Goal: Task Accomplishment & Management: Manage account settings

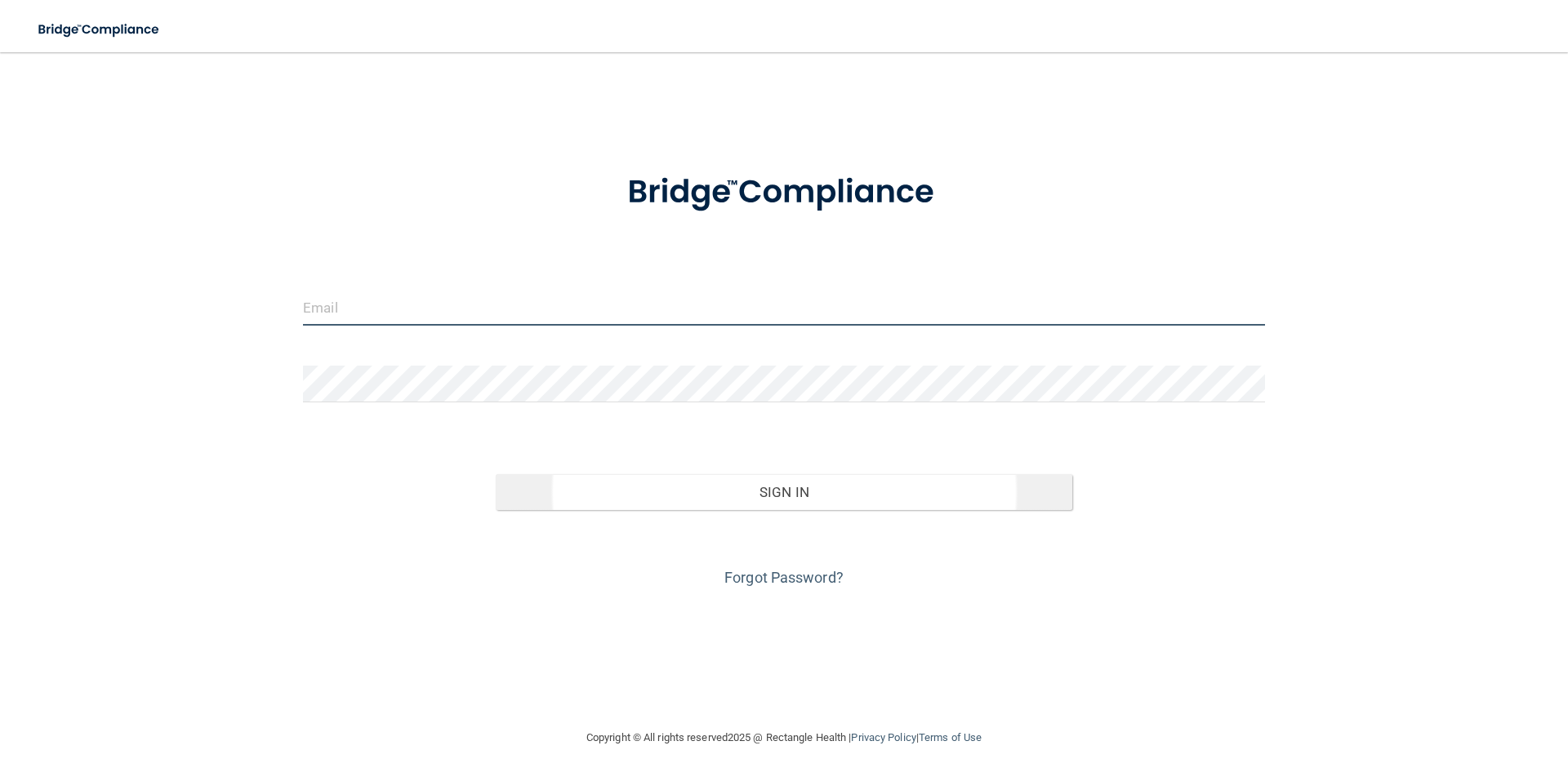
type input "[EMAIL_ADDRESS][DOMAIN_NAME]"
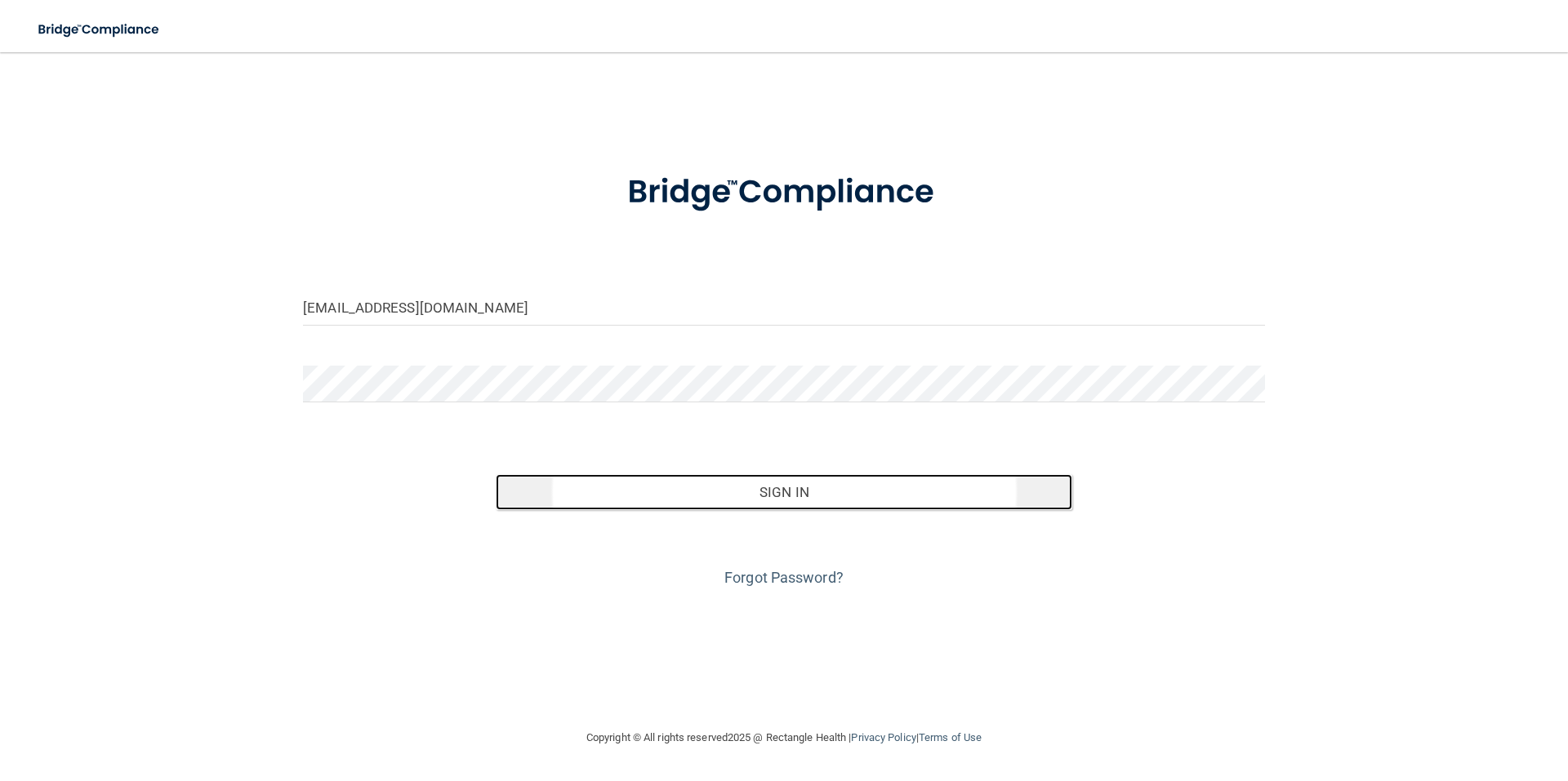
click at [774, 494] on button "Sign In" at bounding box center [785, 491] width 578 height 36
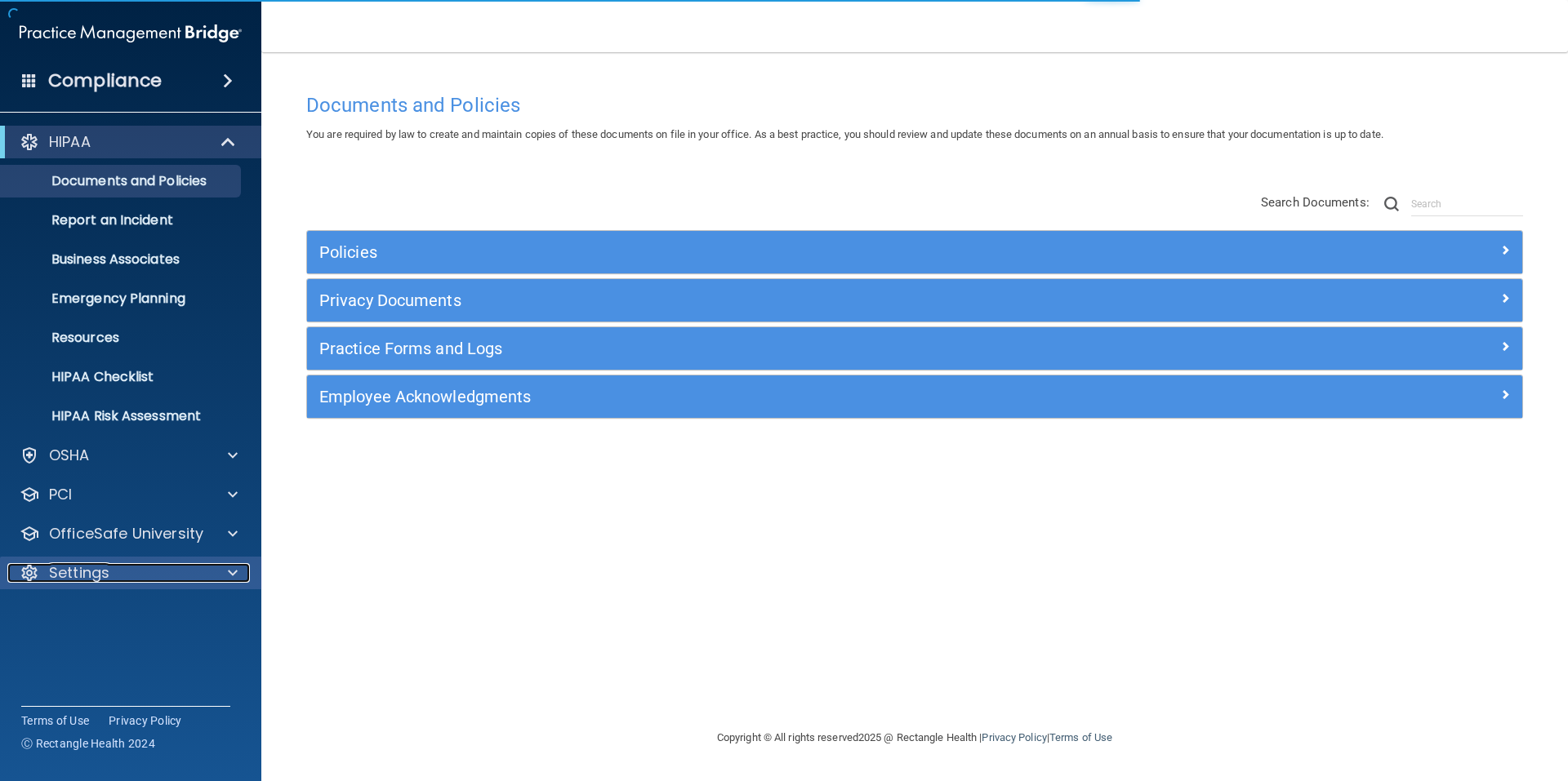
click at [236, 571] on span at bounding box center [232, 573] width 10 height 20
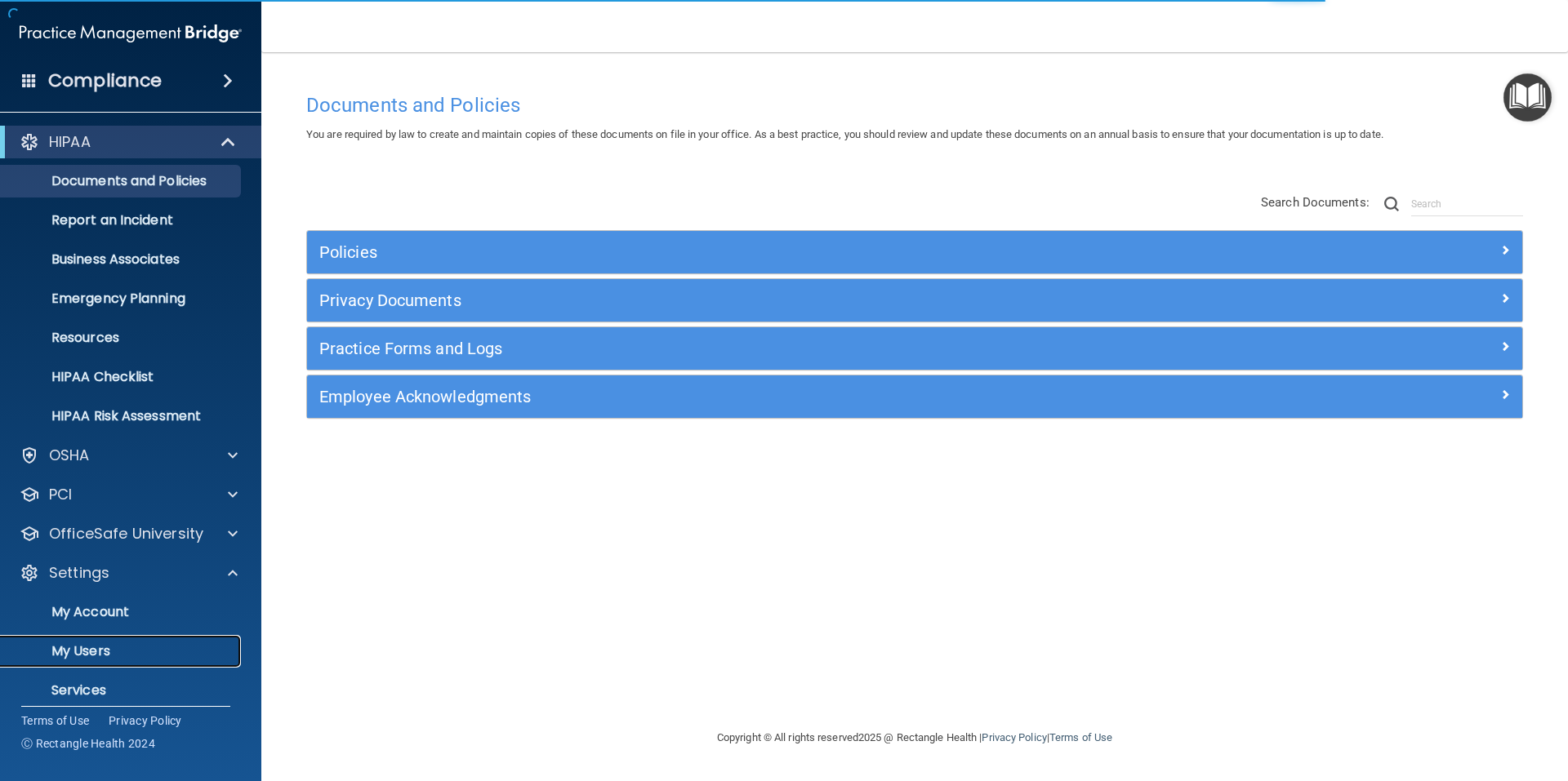
click at [104, 650] on p "My Users" at bounding box center [122, 651] width 223 height 17
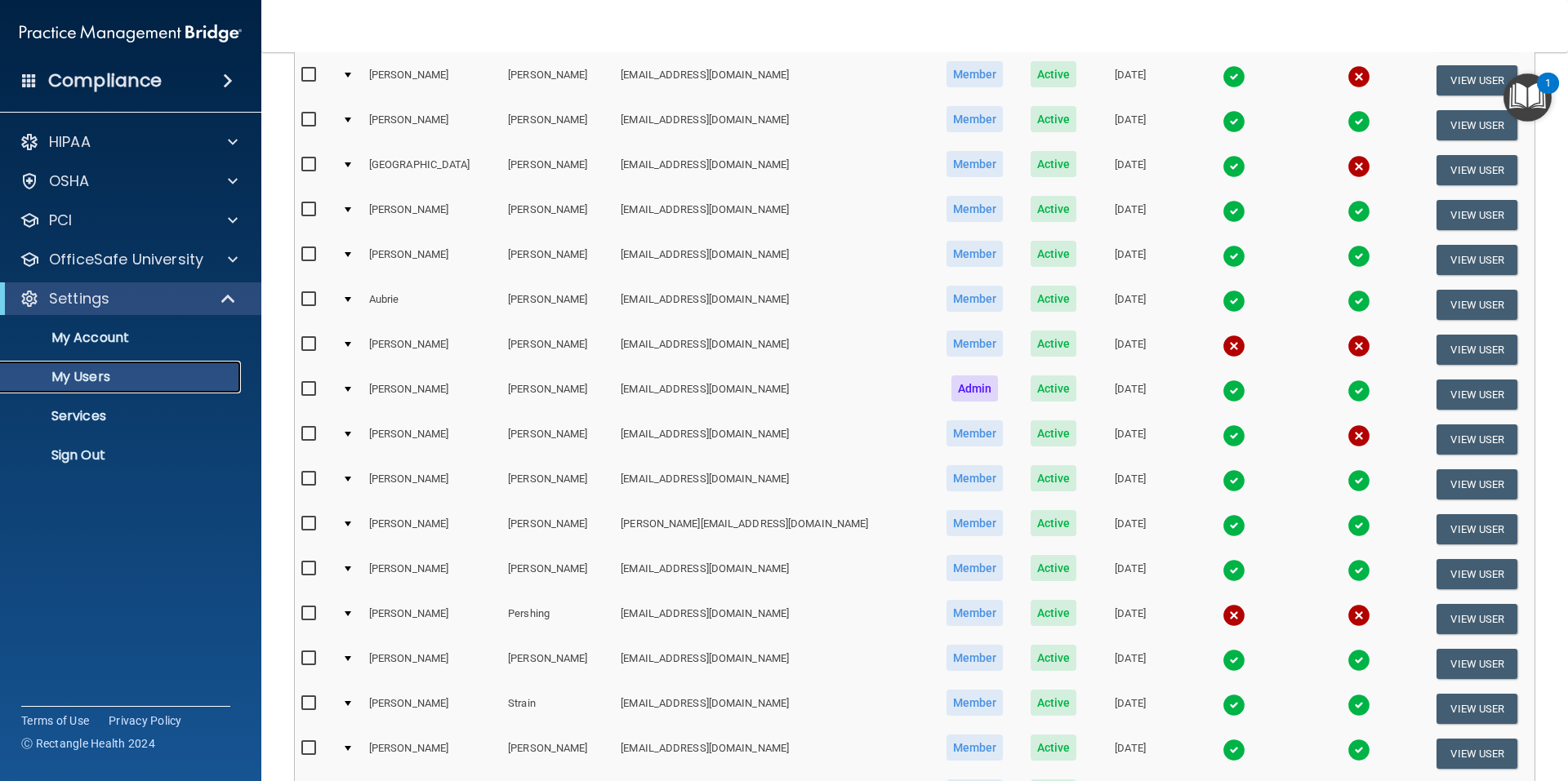
scroll to position [570, 0]
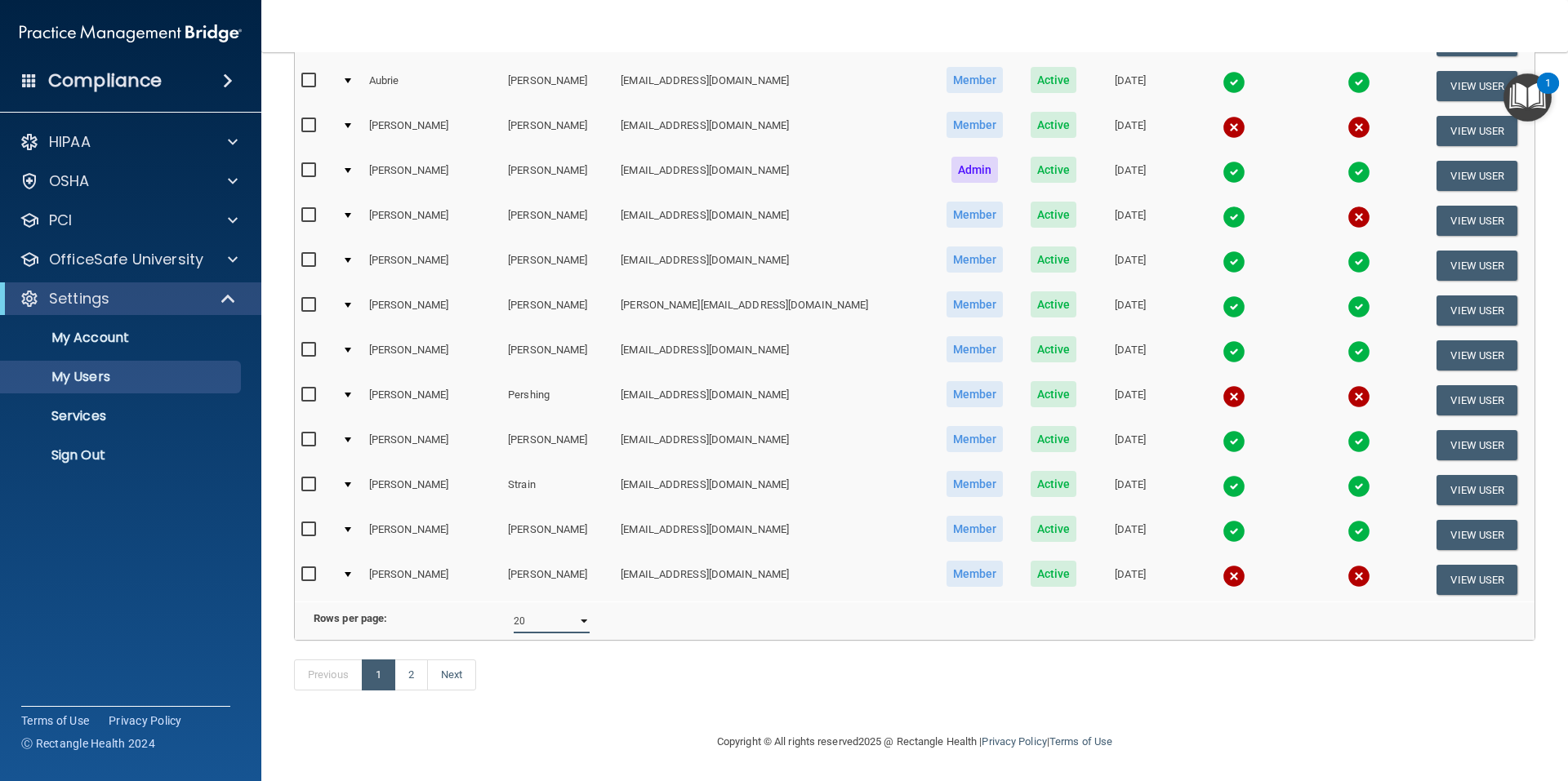
click at [575, 609] on select "10 20 30 40 all" at bounding box center [551, 621] width 76 height 24
select select "23"
click at [513, 609] on select "10 20 30 40 all" at bounding box center [551, 621] width 76 height 24
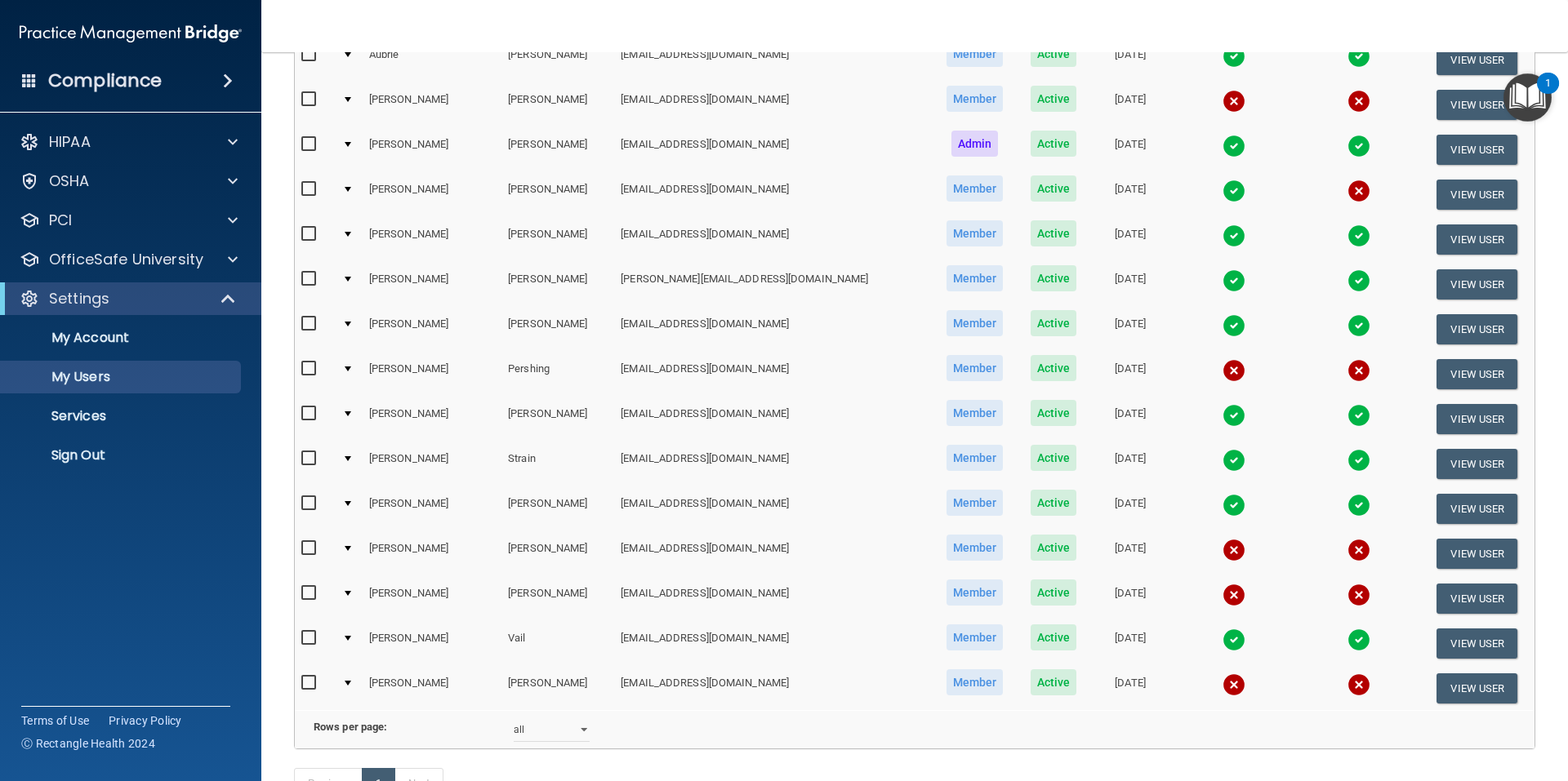
scroll to position [704, 0]
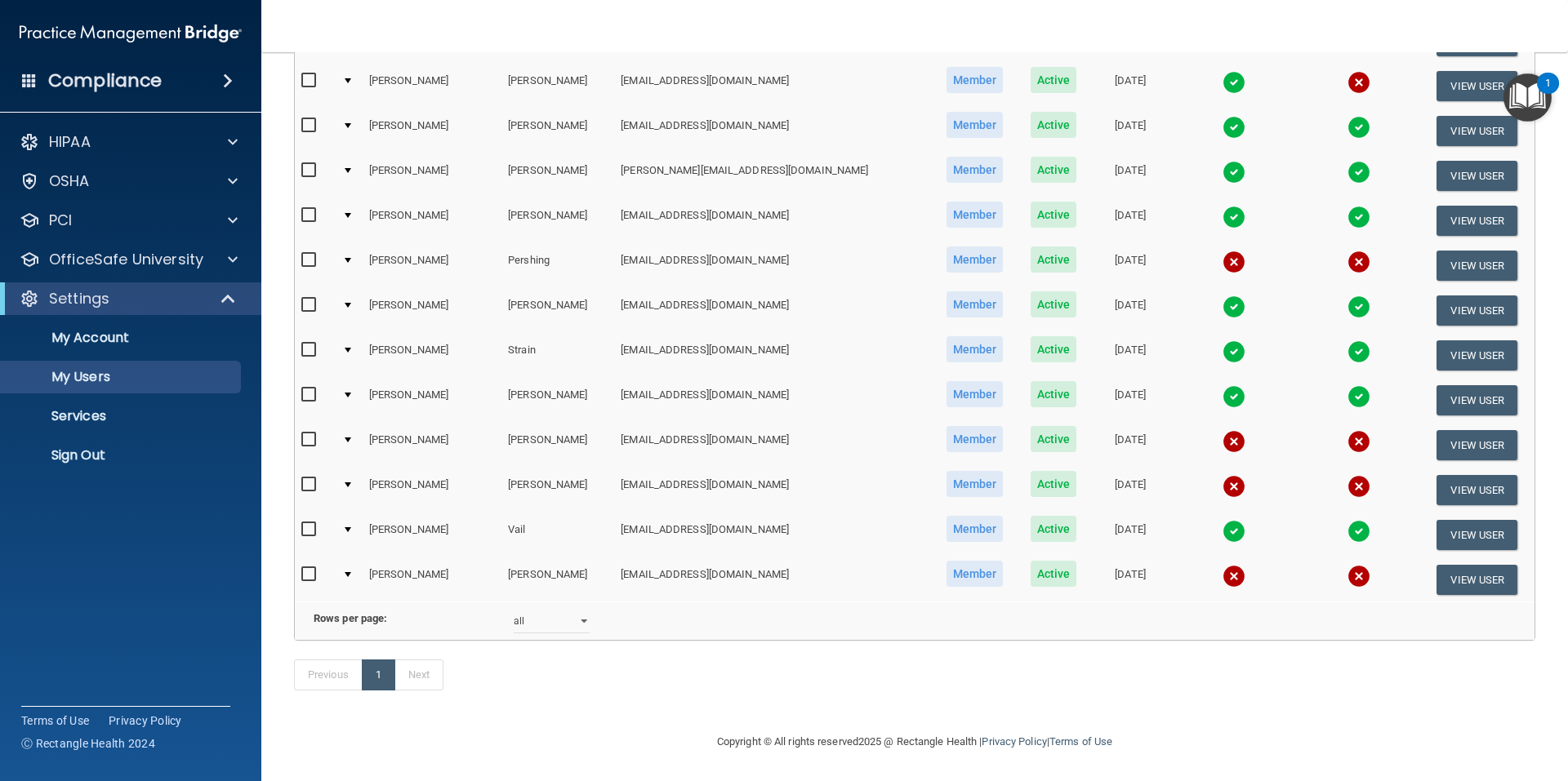
click at [312, 478] on input "checkbox" at bounding box center [311, 484] width 19 height 13
checkbox input "true"
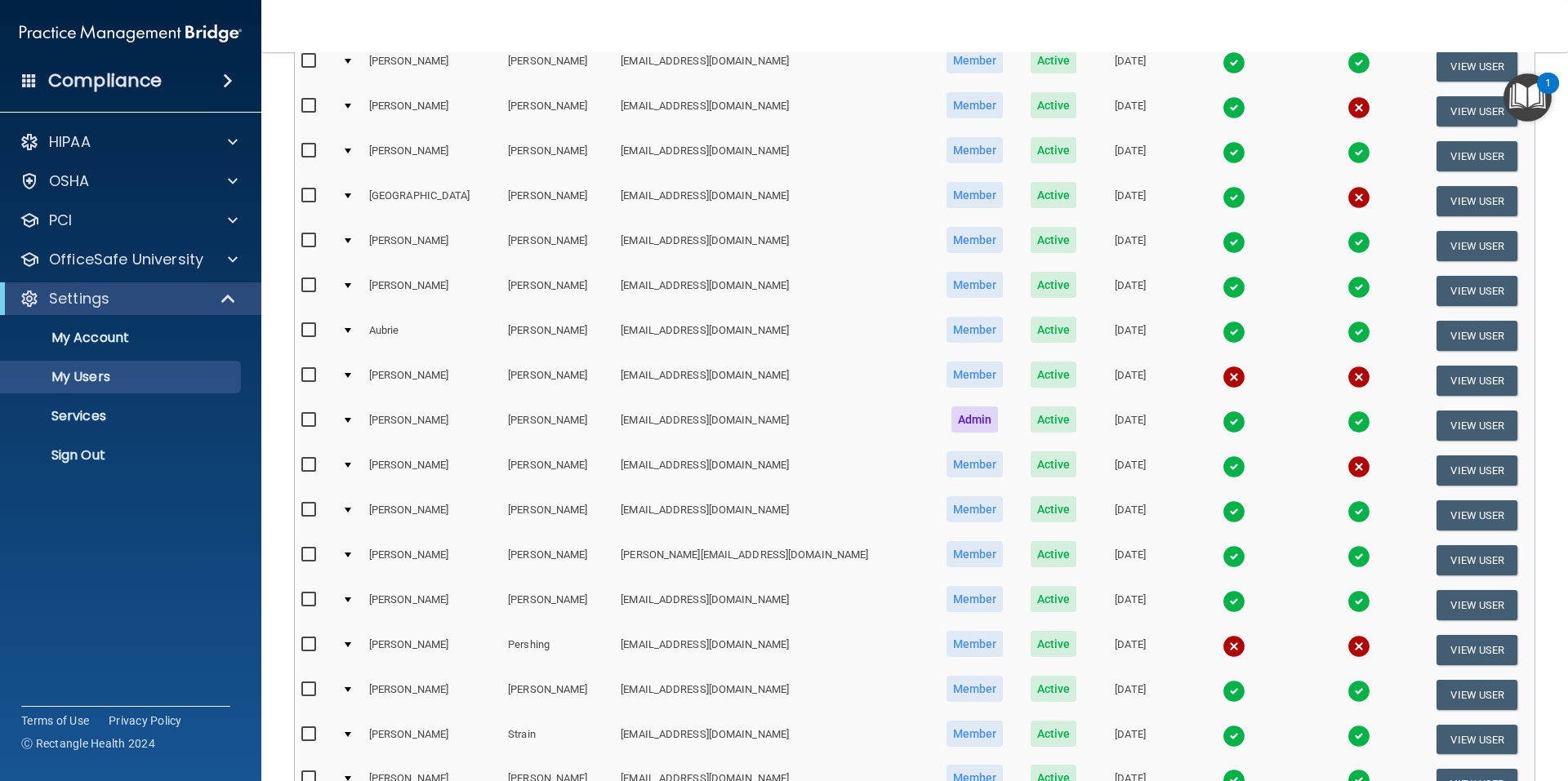
scroll to position [0, 0]
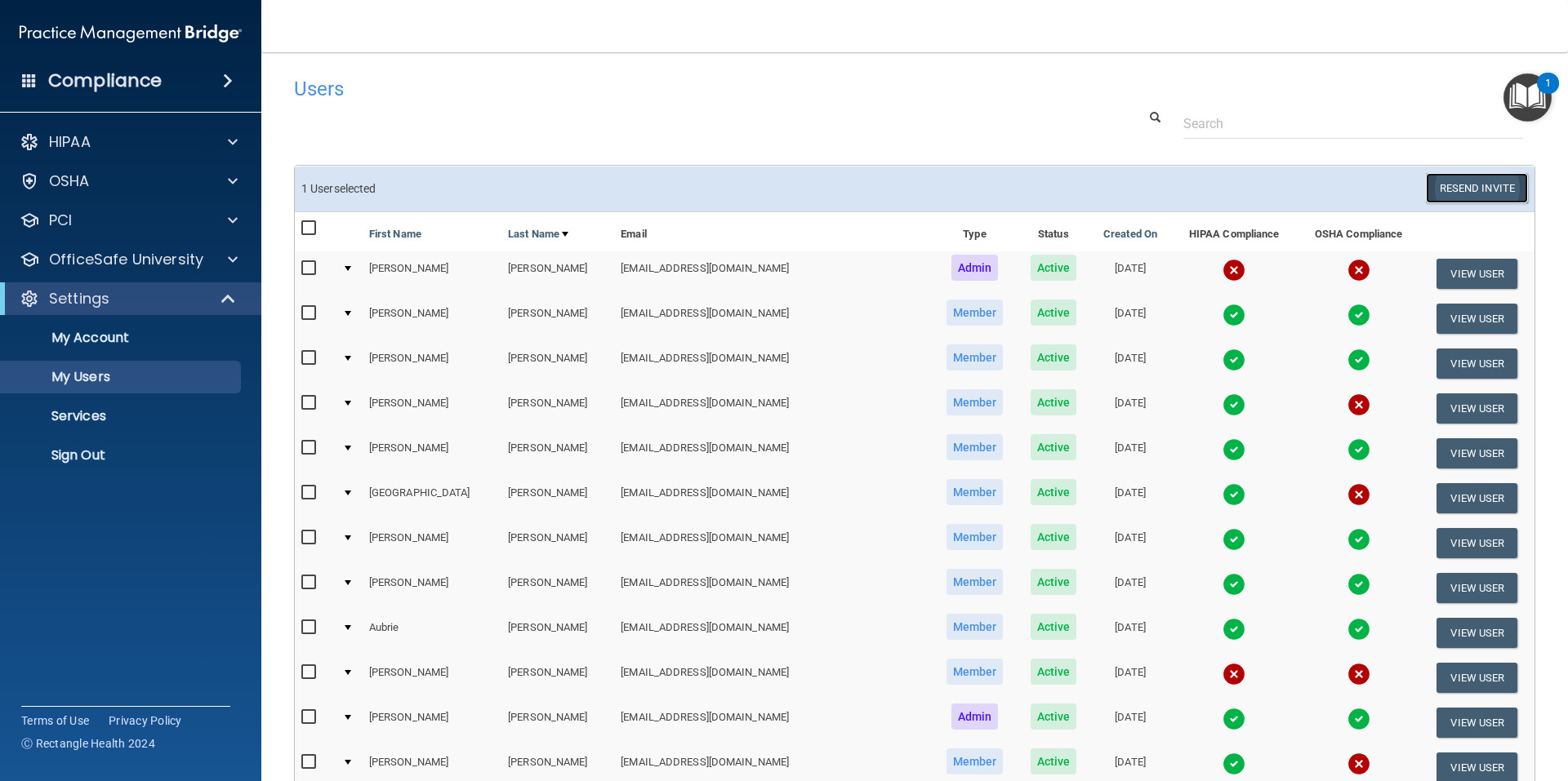
click at [1444, 184] on button "Resend Invite" at bounding box center [1477, 188] width 102 height 30
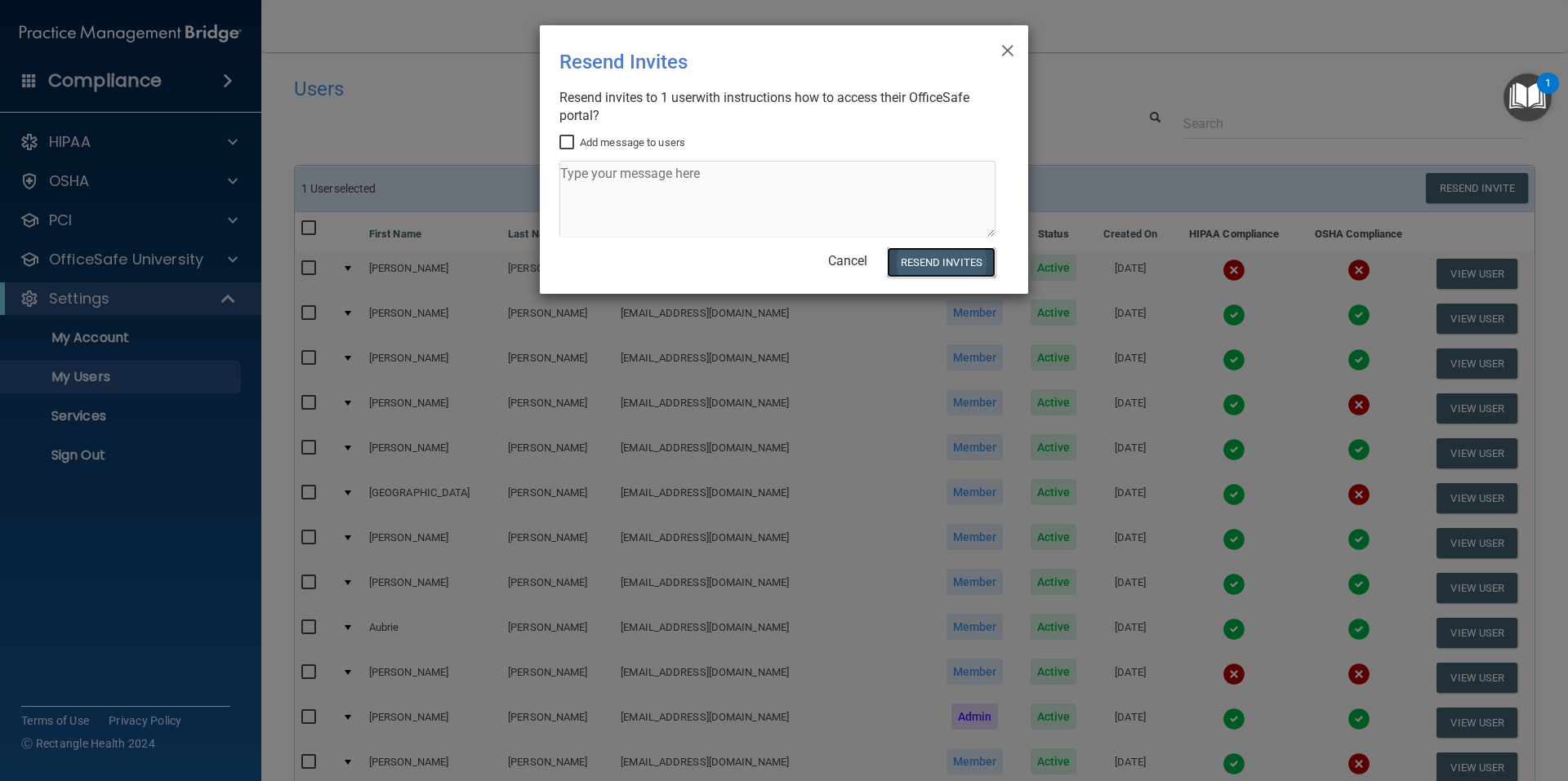
click at [949, 264] on button "Resend Invites" at bounding box center [941, 262] width 109 height 30
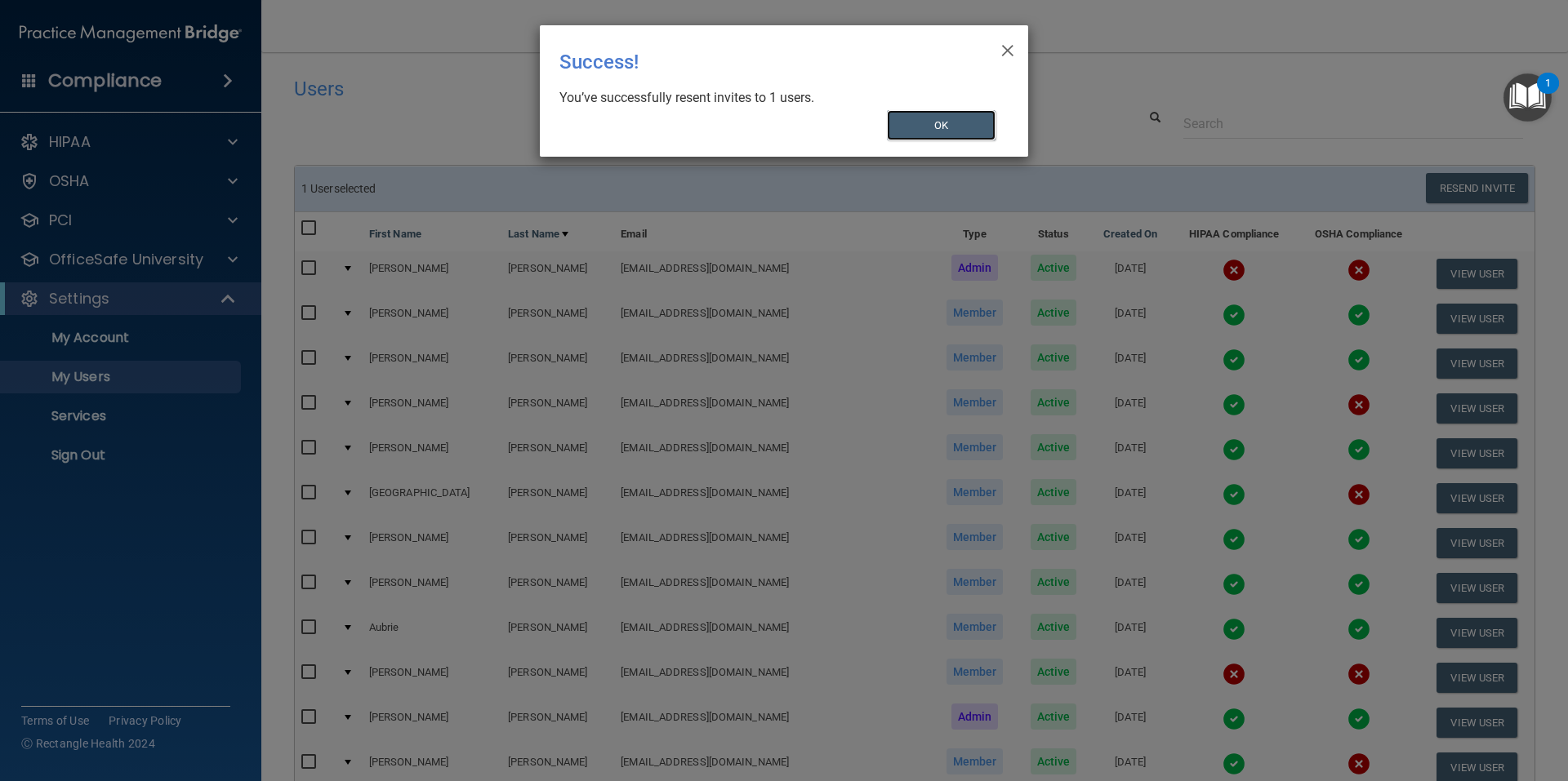
drag, startPoint x: 922, startPoint y: 119, endPoint x: 999, endPoint y: 177, distance: 96.4
click at [999, 177] on div "× Close Success! You’ve successfully resent invites to 1 users. OK" at bounding box center [784, 390] width 1568 height 781
